Goal: Transaction & Acquisition: Purchase product/service

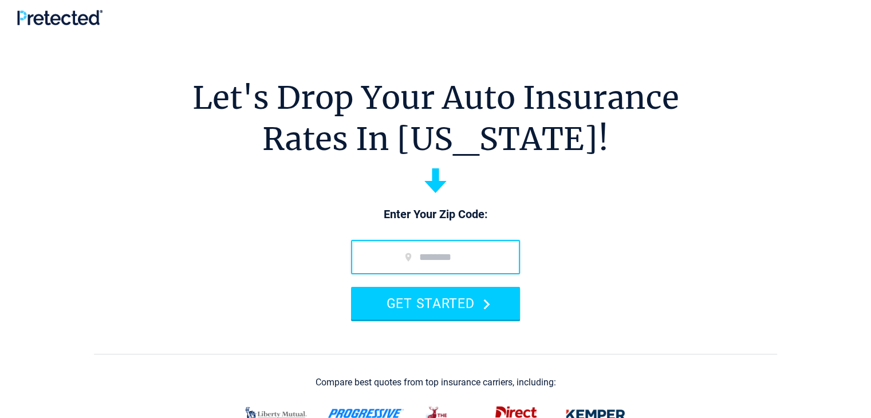
click at [440, 258] on input "zip code" at bounding box center [435, 257] width 169 height 34
type input "*****"
click at [351, 287] on button "GET STARTED" at bounding box center [435, 303] width 169 height 33
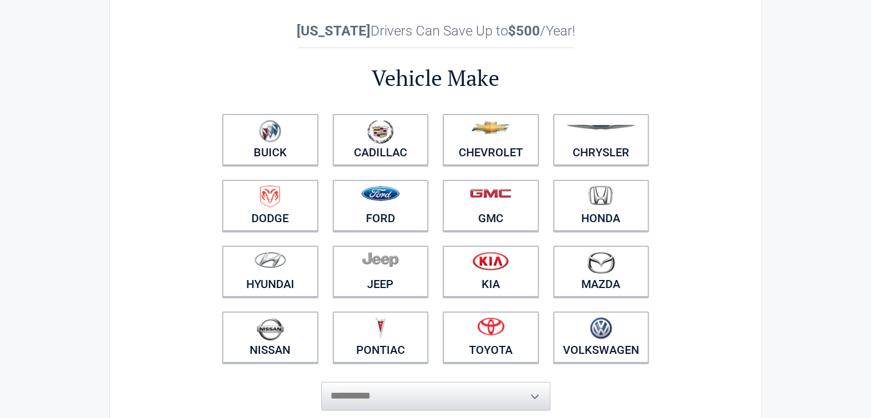
scroll to position [39, 0]
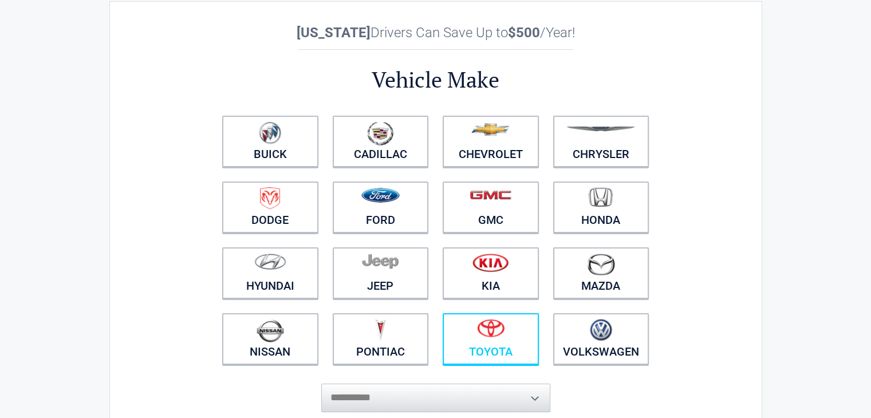
click at [510, 335] on figure at bounding box center [490, 332] width 82 height 26
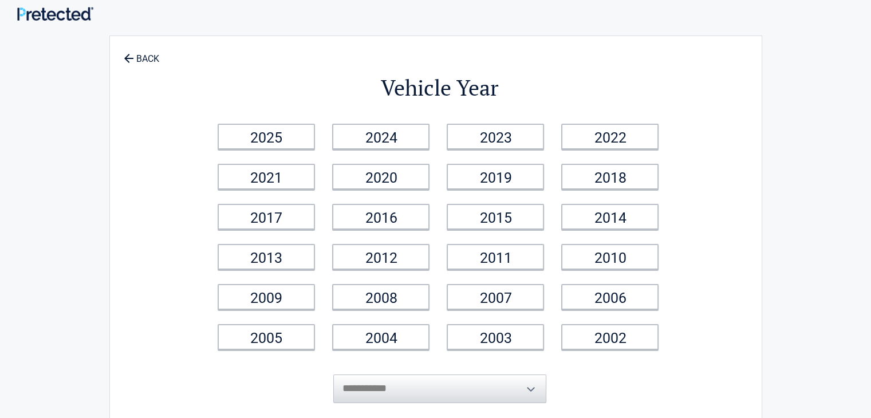
scroll to position [0, 0]
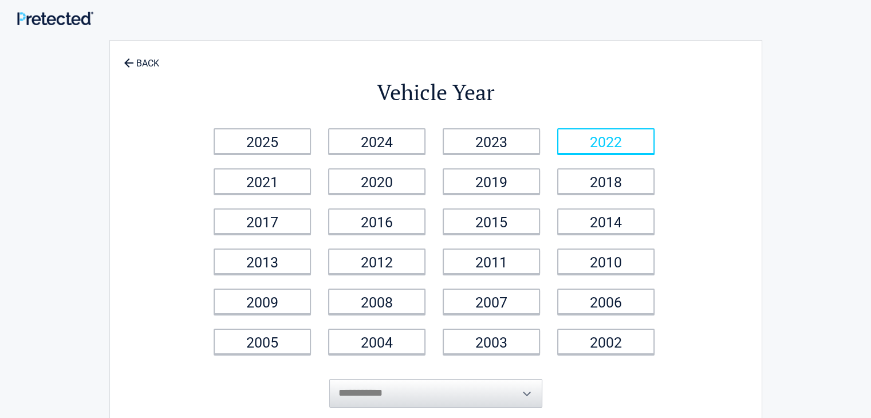
click at [629, 146] on link "2022" at bounding box center [605, 141] width 97 height 26
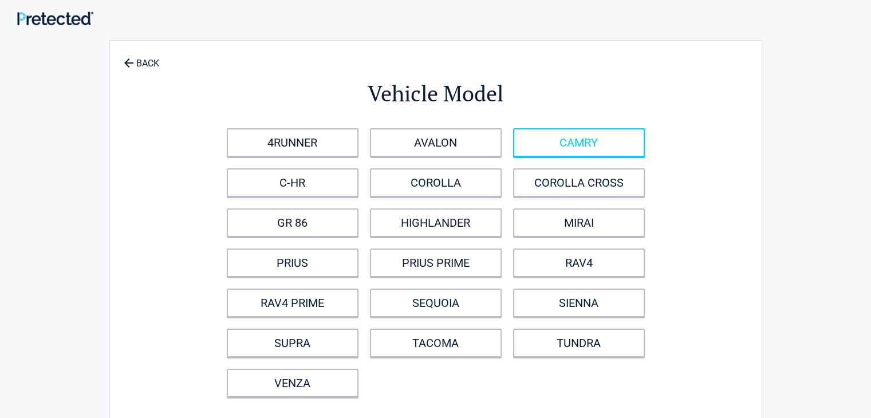
click at [554, 137] on link "CAMRY" at bounding box center [579, 142] width 132 height 29
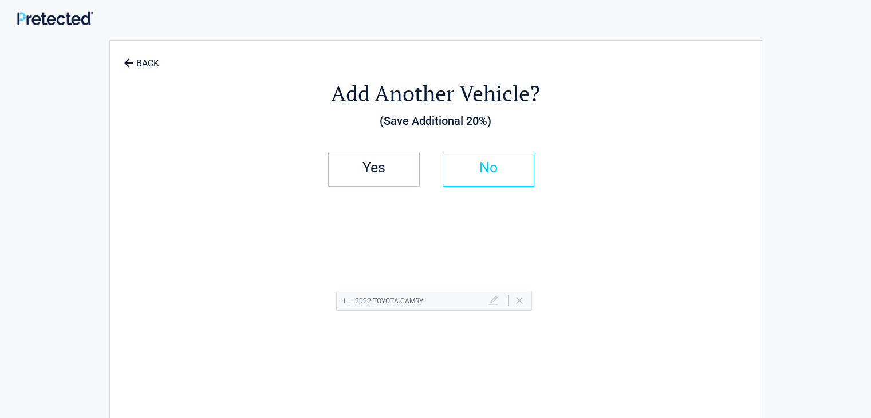
click at [490, 164] on h2 "No" at bounding box center [488, 168] width 68 height 8
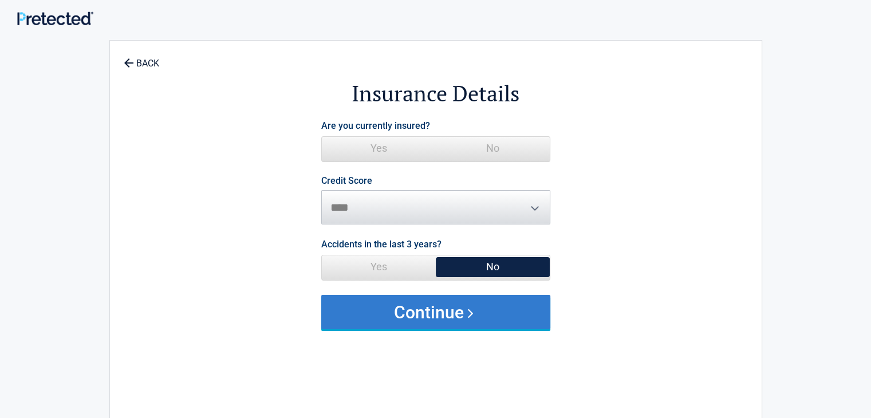
click at [458, 311] on button "Continue" at bounding box center [435, 312] width 229 height 34
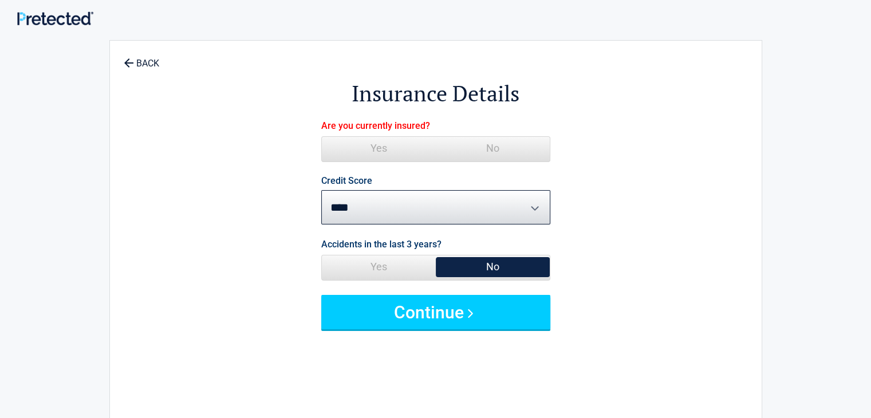
click at [372, 144] on span "Yes" at bounding box center [379, 148] width 114 height 23
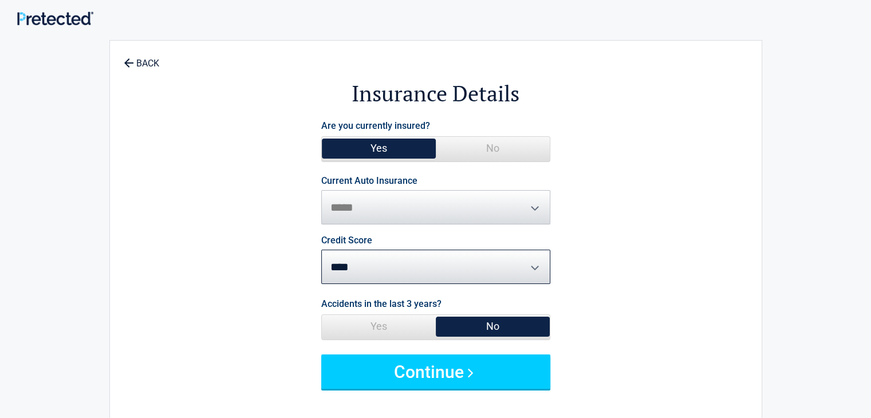
click at [493, 141] on span "No" at bounding box center [493, 148] width 114 height 23
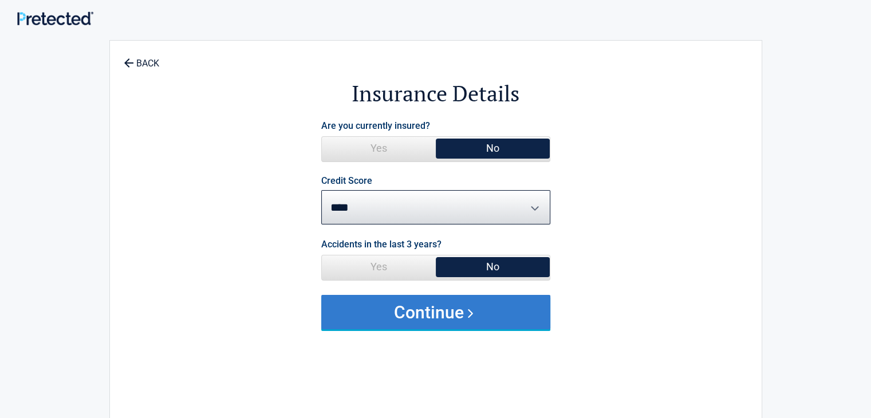
click at [481, 297] on button "Continue" at bounding box center [435, 312] width 229 height 34
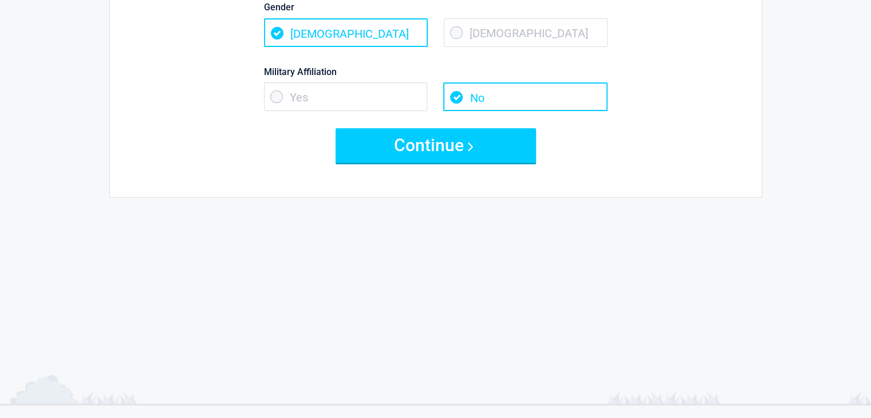
scroll to position [268, 0]
